Goal: Task Accomplishment & Management: Complete application form

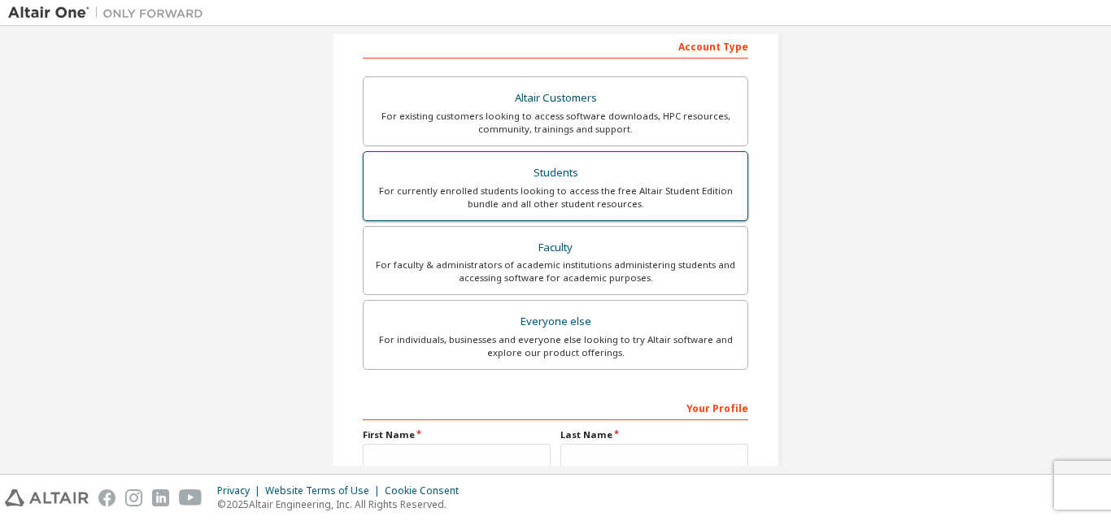
scroll to position [267, 0]
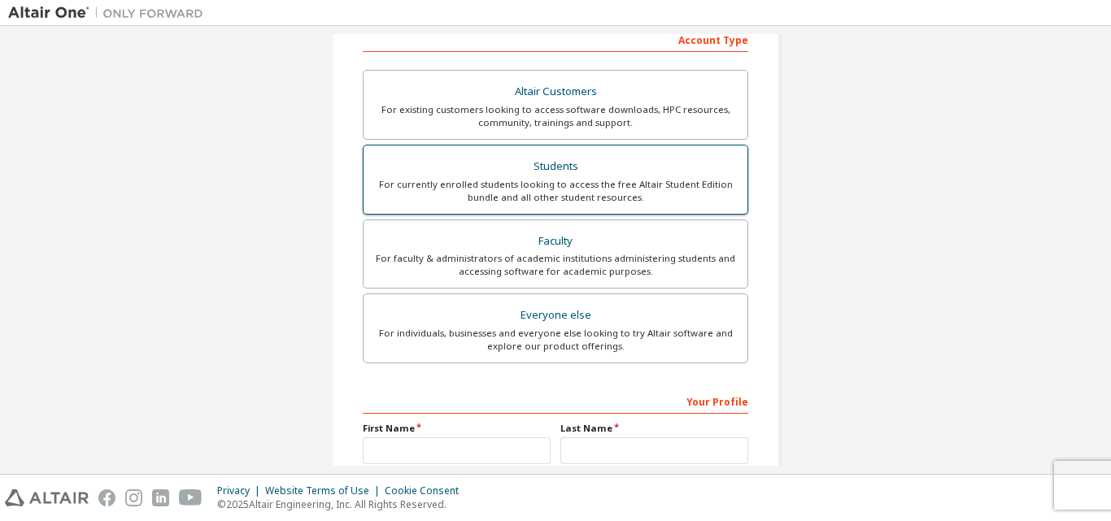
click at [492, 163] on div "Students" at bounding box center [555, 166] width 364 height 23
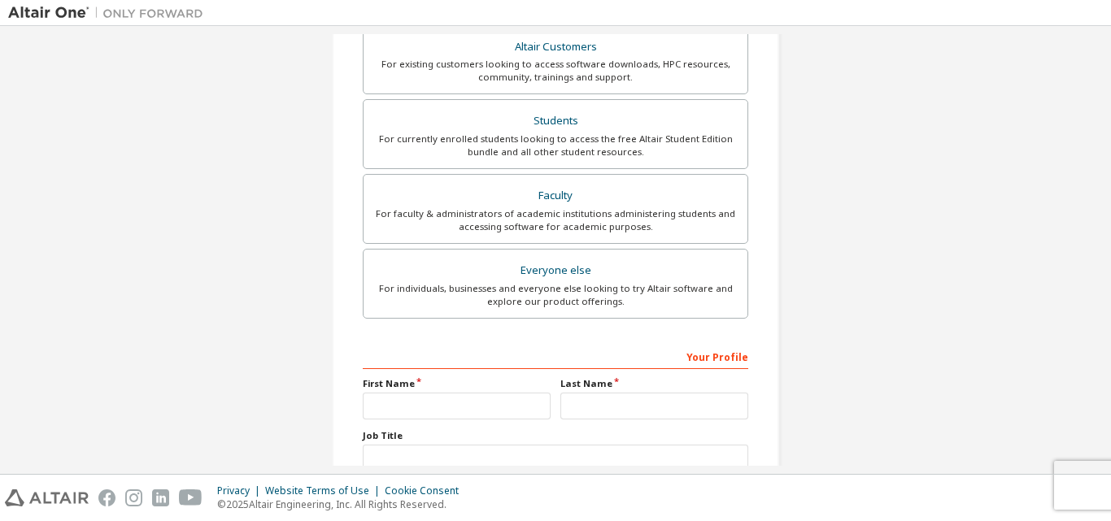
scroll to position [374, 0]
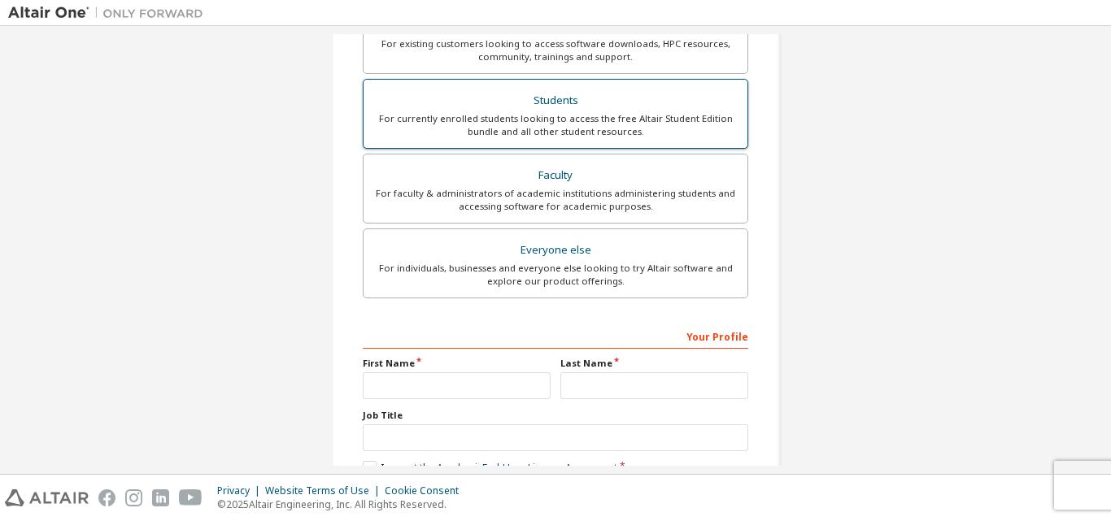
click at [492, 114] on div "For currently enrolled students looking to access the free Altair Student Editi…" at bounding box center [555, 125] width 364 height 26
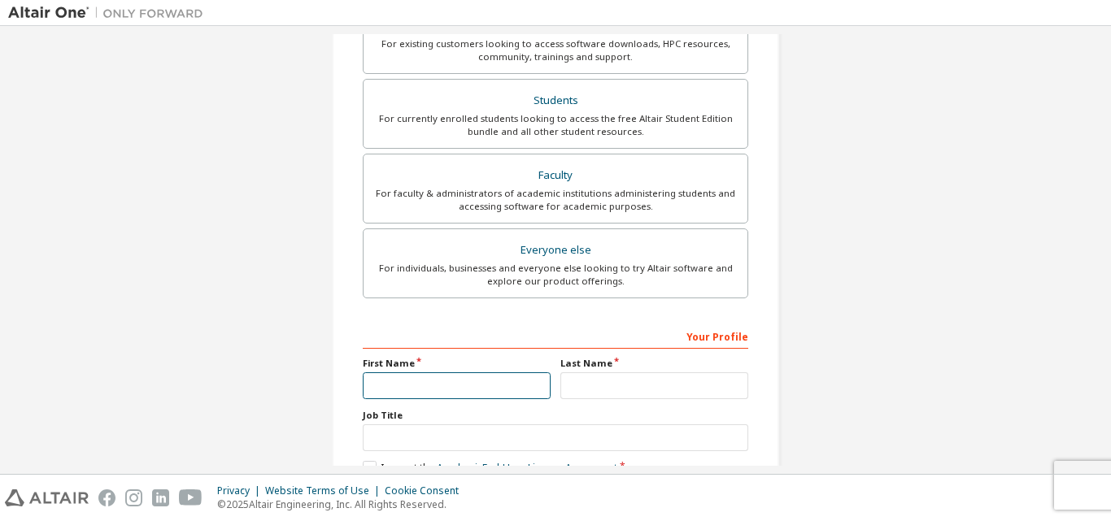
click at [456, 382] on input "text" at bounding box center [457, 386] width 188 height 27
type input "********"
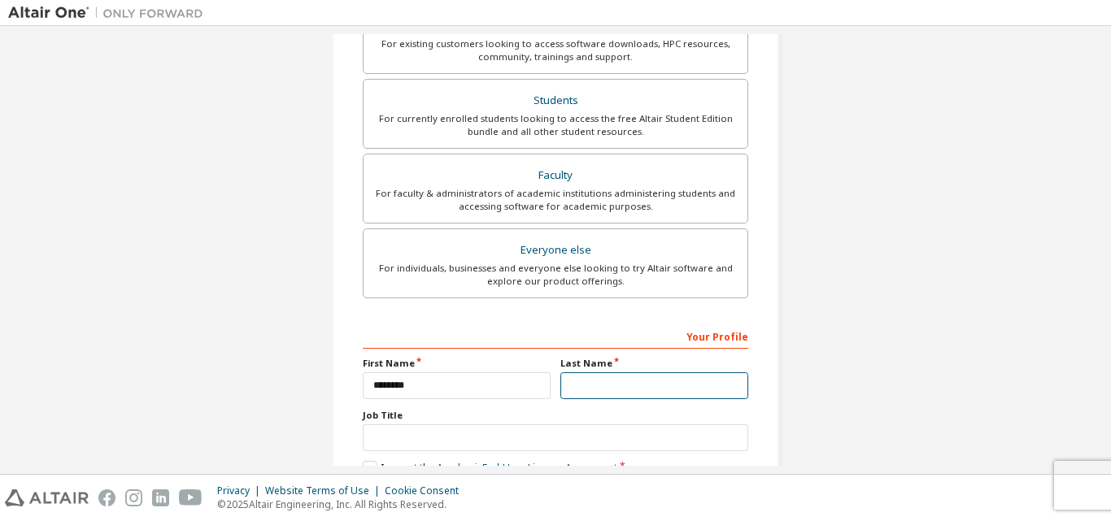
click at [604, 375] on input "text" at bounding box center [654, 386] width 188 height 27
click at [607, 386] on input "*" at bounding box center [654, 386] width 188 height 27
type input "********"
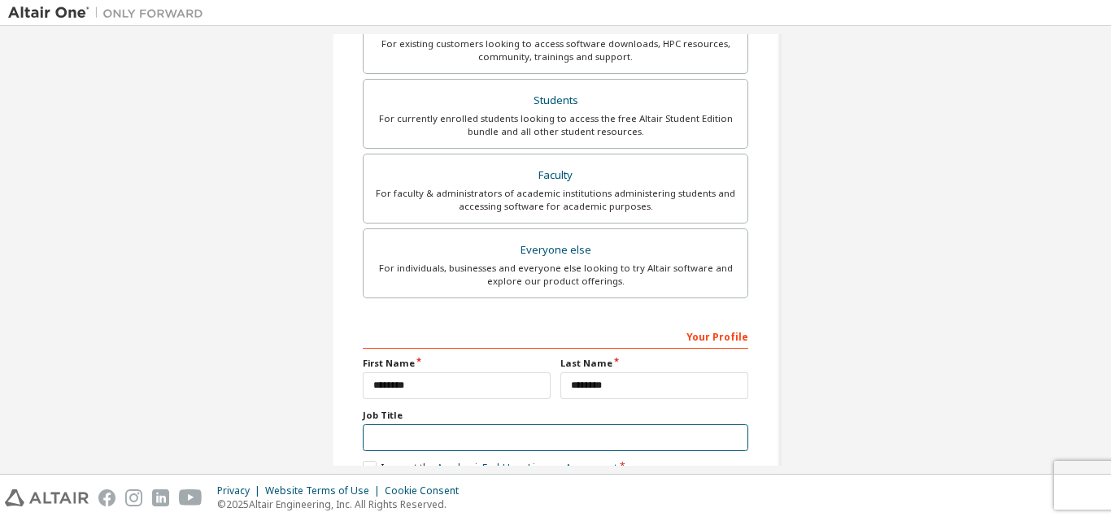
click at [463, 446] on input "text" at bounding box center [556, 438] width 386 height 27
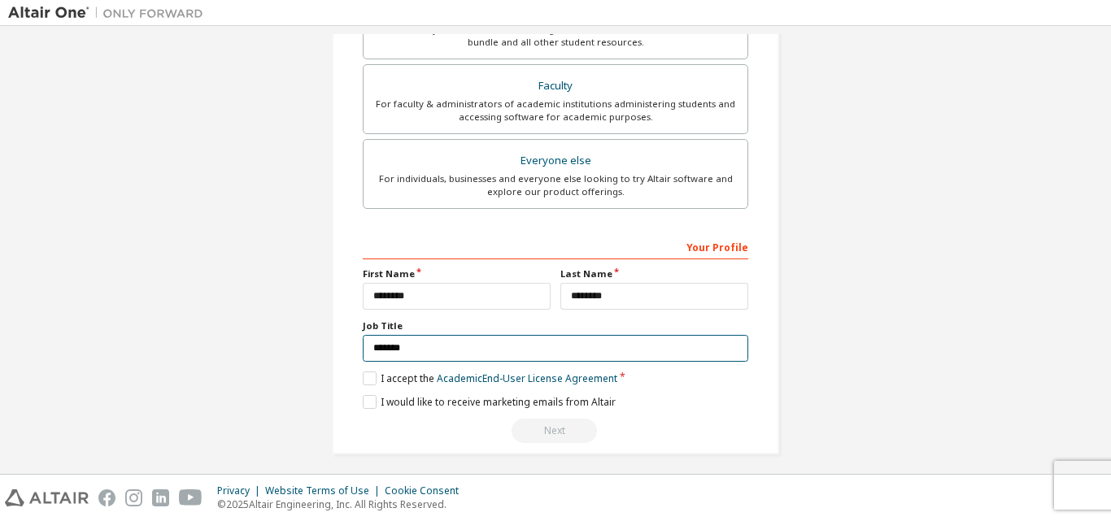
scroll to position [472, 0]
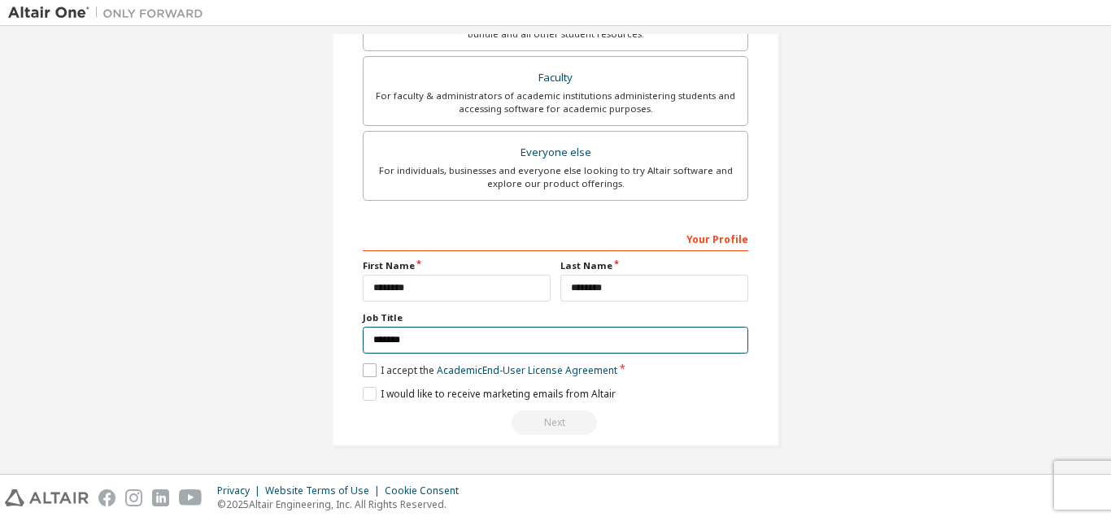
type input "*******"
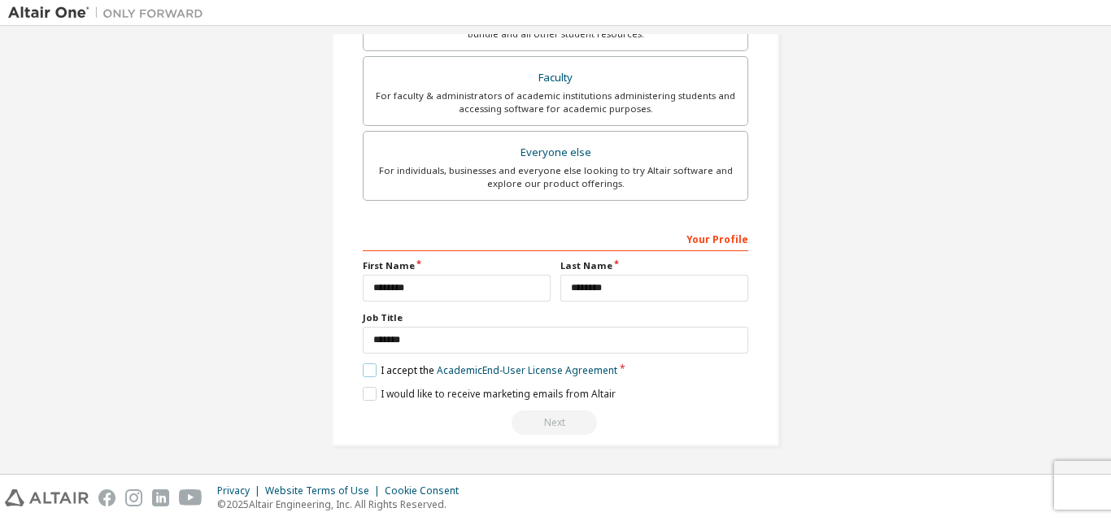
click at [370, 371] on label "I accept the Academic End-User License Agreement" at bounding box center [490, 371] width 255 height 14
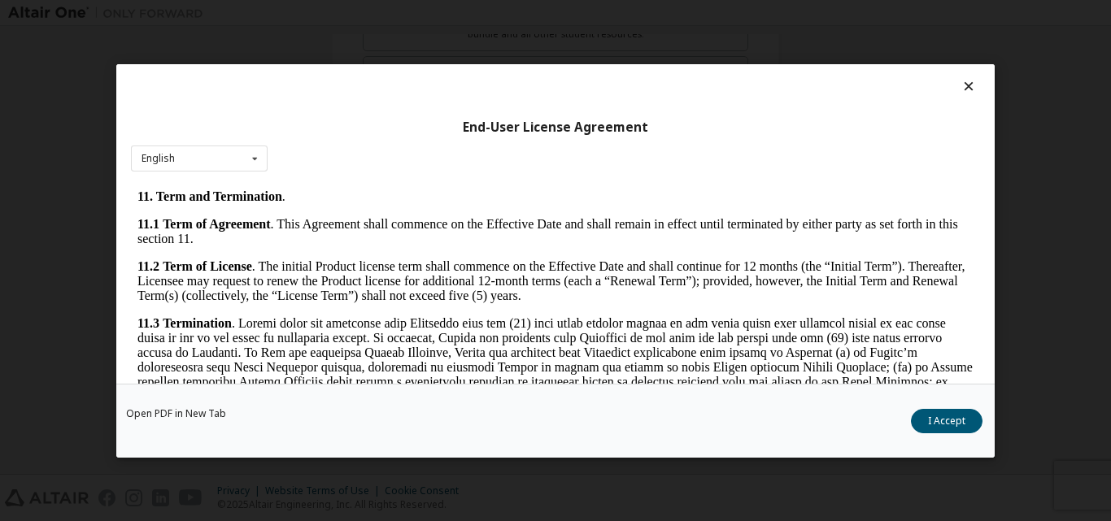
scroll to position [2699, 0]
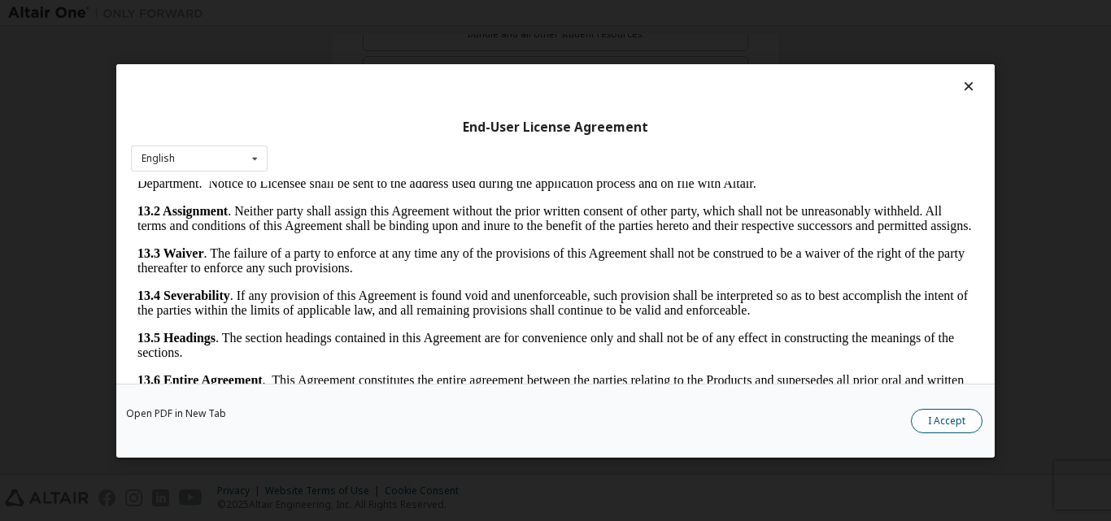
click at [958, 425] on button "I Accept" at bounding box center [947, 420] width 72 height 24
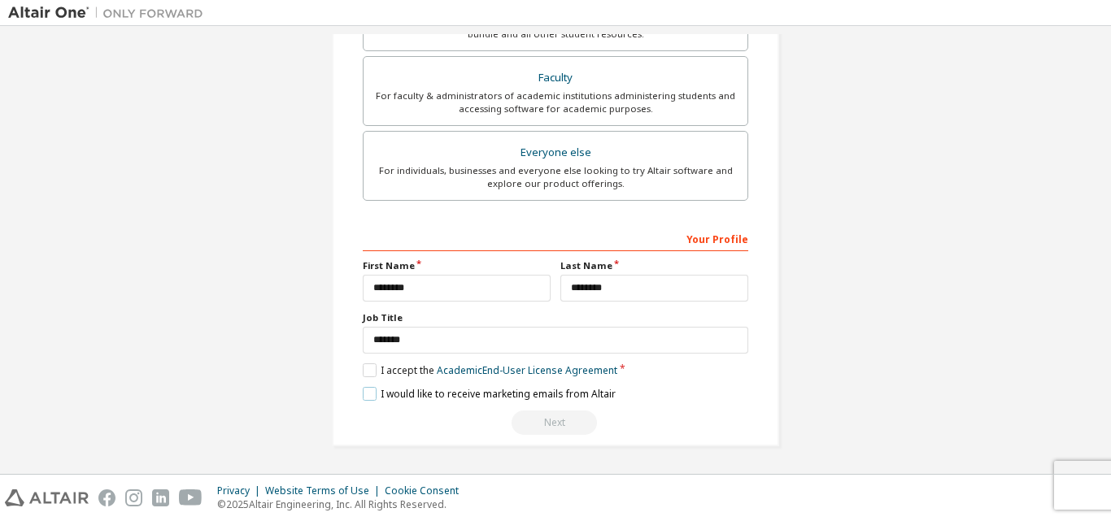
click at [373, 391] on label "I would like to receive marketing emails from Altair" at bounding box center [489, 394] width 253 height 14
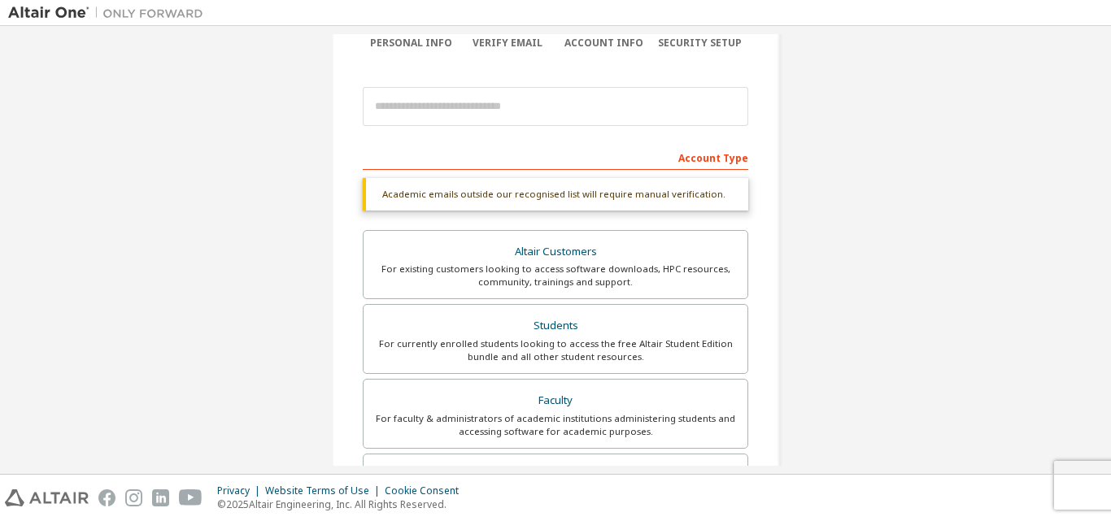
scroll to position [0, 0]
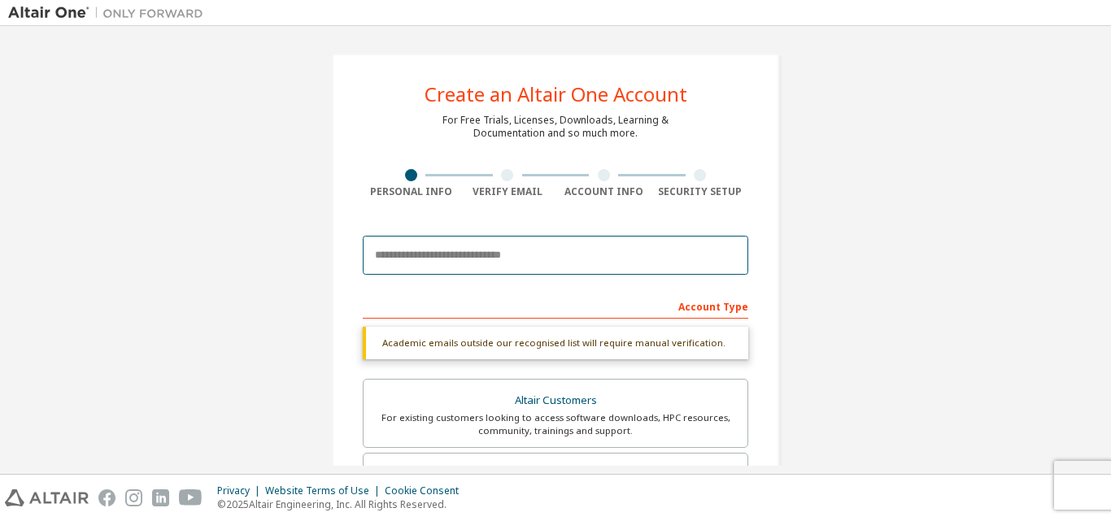
click at [507, 258] on input "email" at bounding box center [556, 255] width 386 height 39
click at [397, 248] on input "email" at bounding box center [556, 255] width 386 height 39
type input "*"
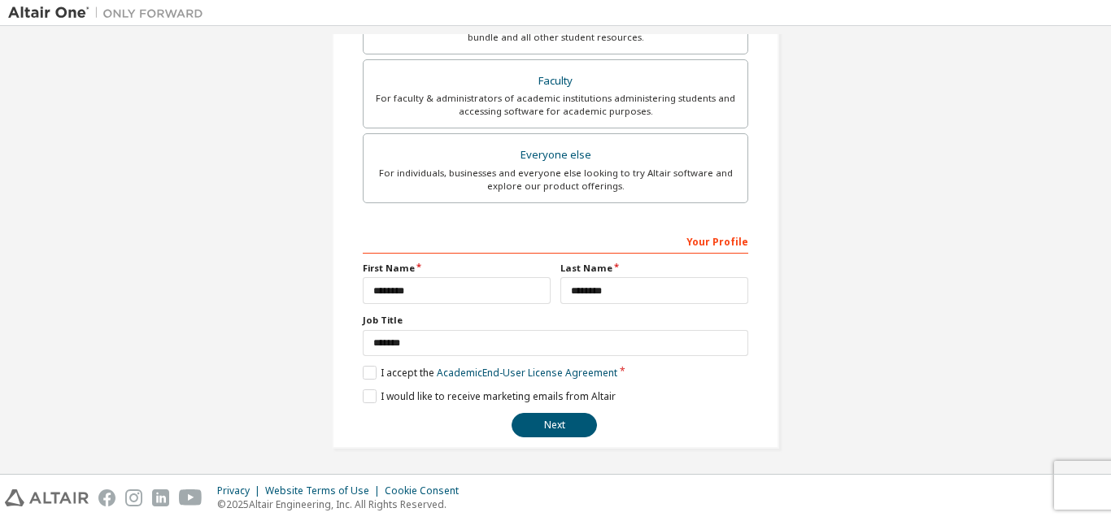
scroll to position [429, 0]
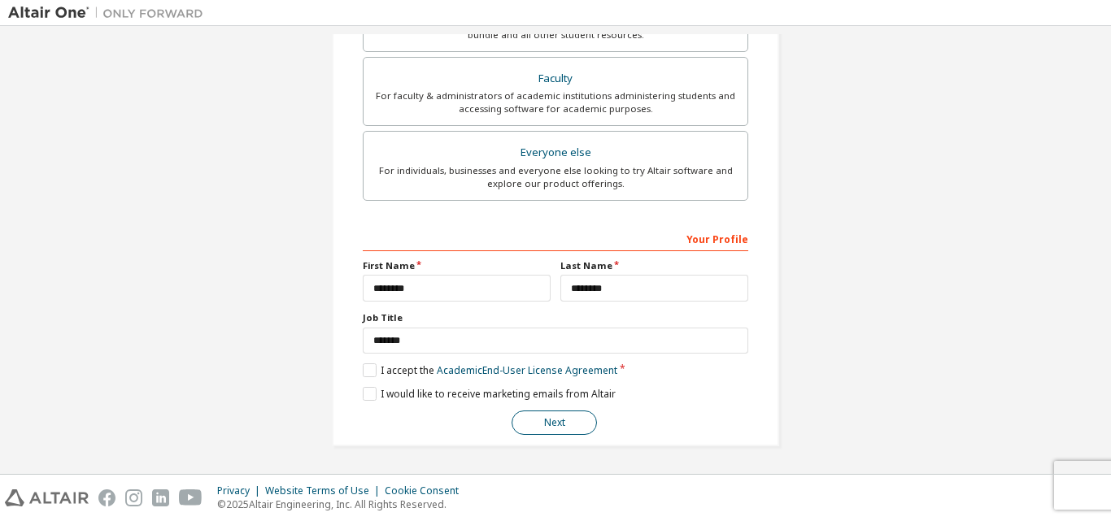
type input "**********"
click at [543, 425] on button "Next" at bounding box center [554, 423] width 85 height 24
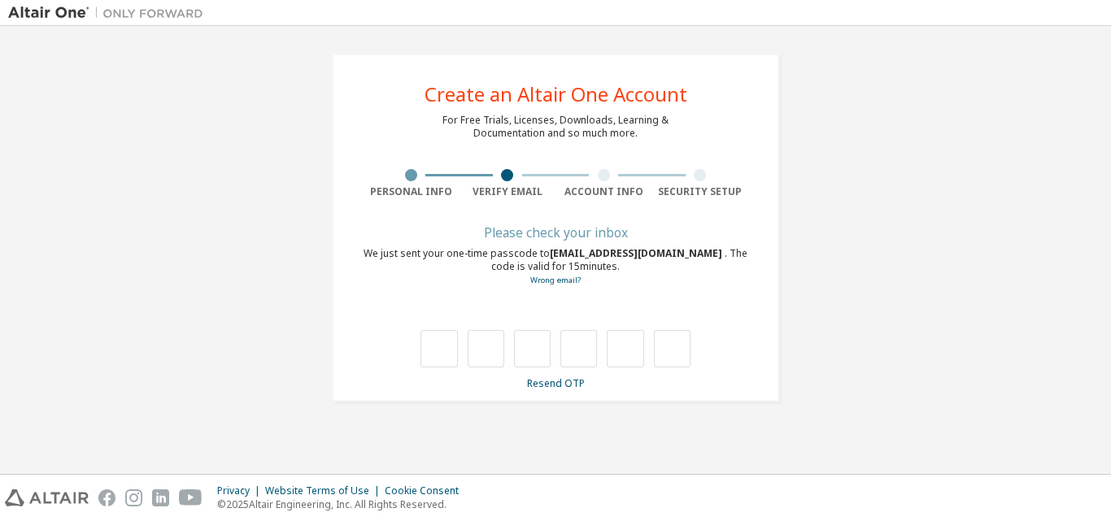
type input "*"
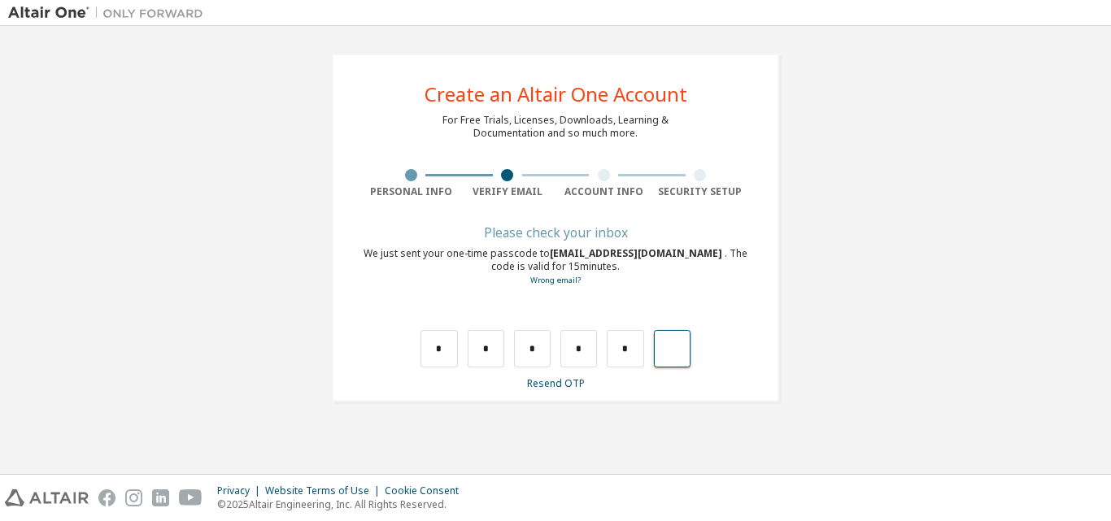
type input "*"
